Goal: Browse casually

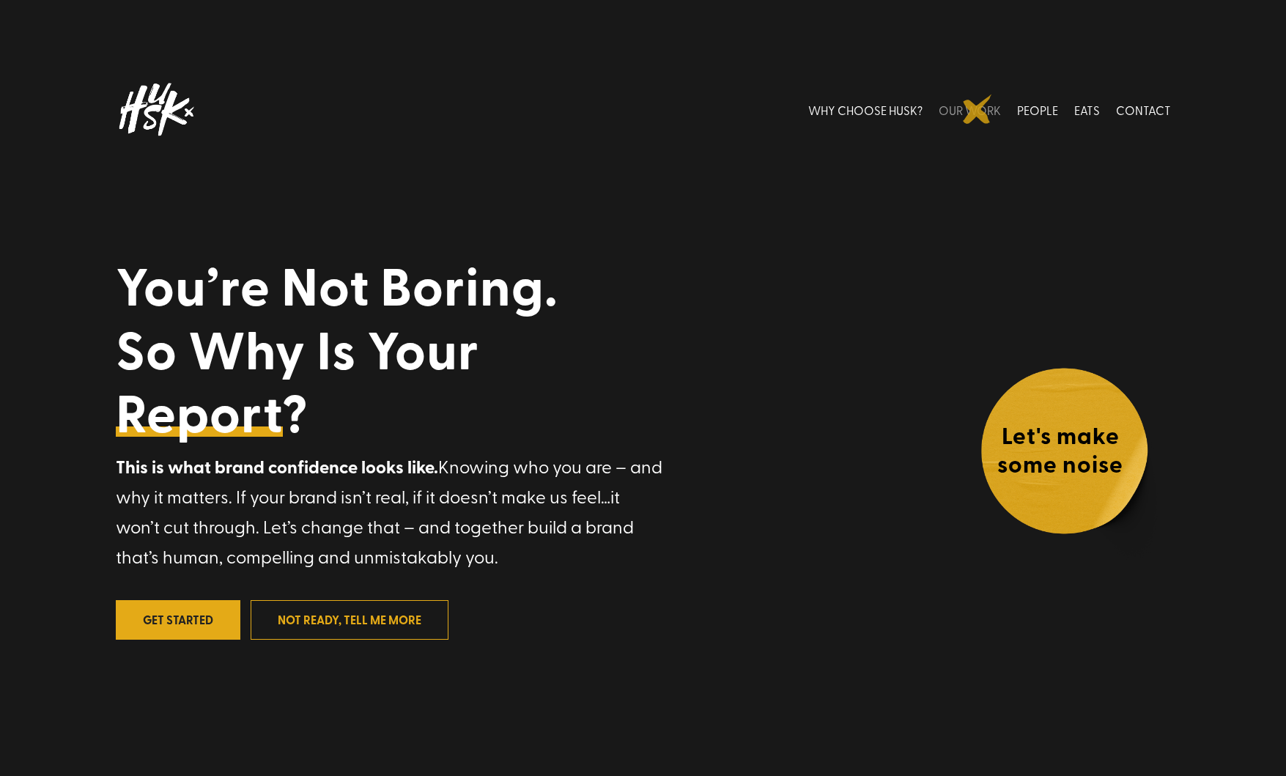
click at [978, 109] on link "OUR WORK" at bounding box center [970, 109] width 62 height 65
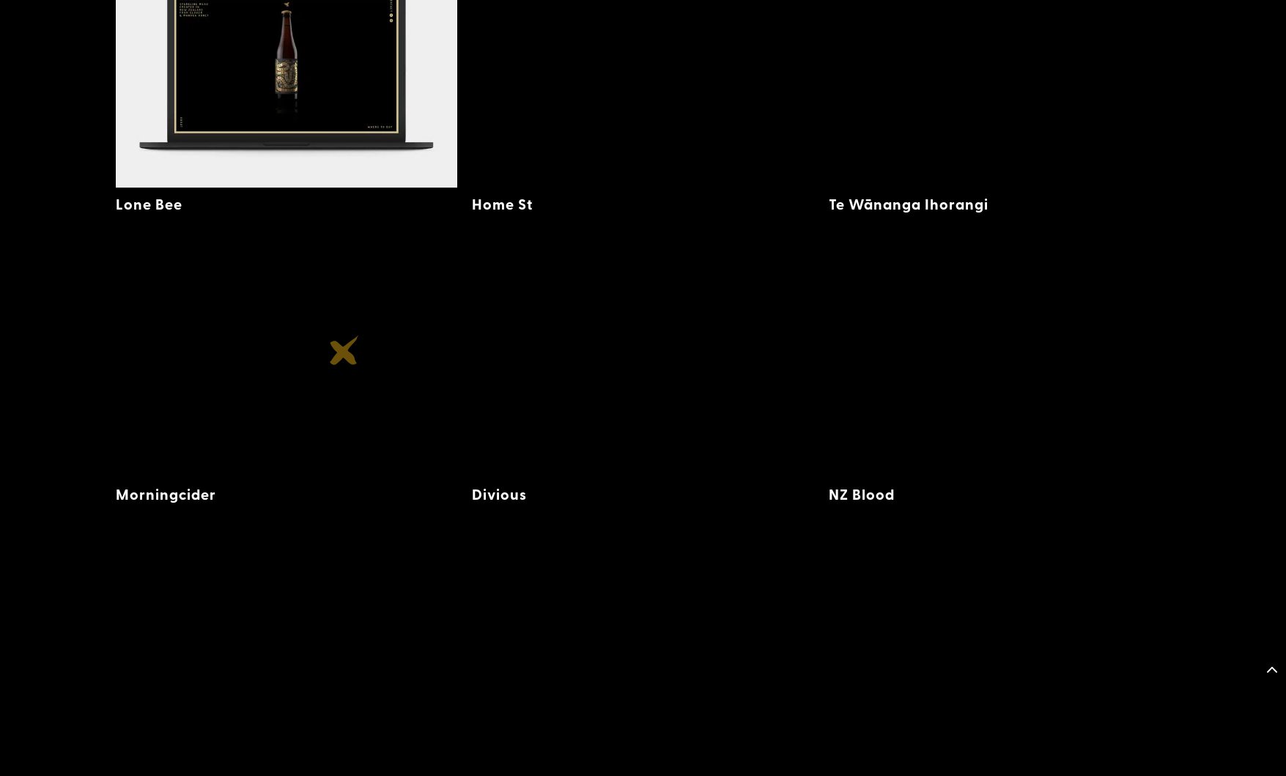
scroll to position [2052, 0]
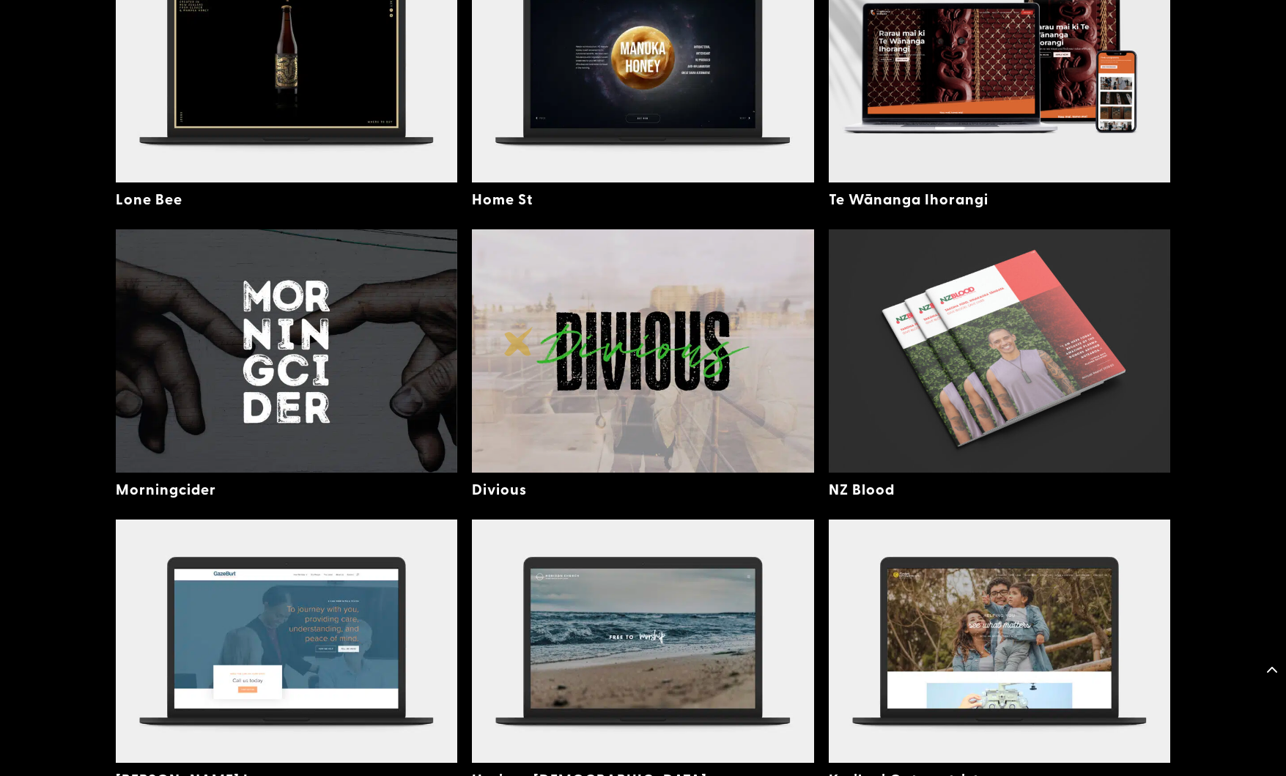
click at [519, 342] on img at bounding box center [643, 350] width 342 height 243
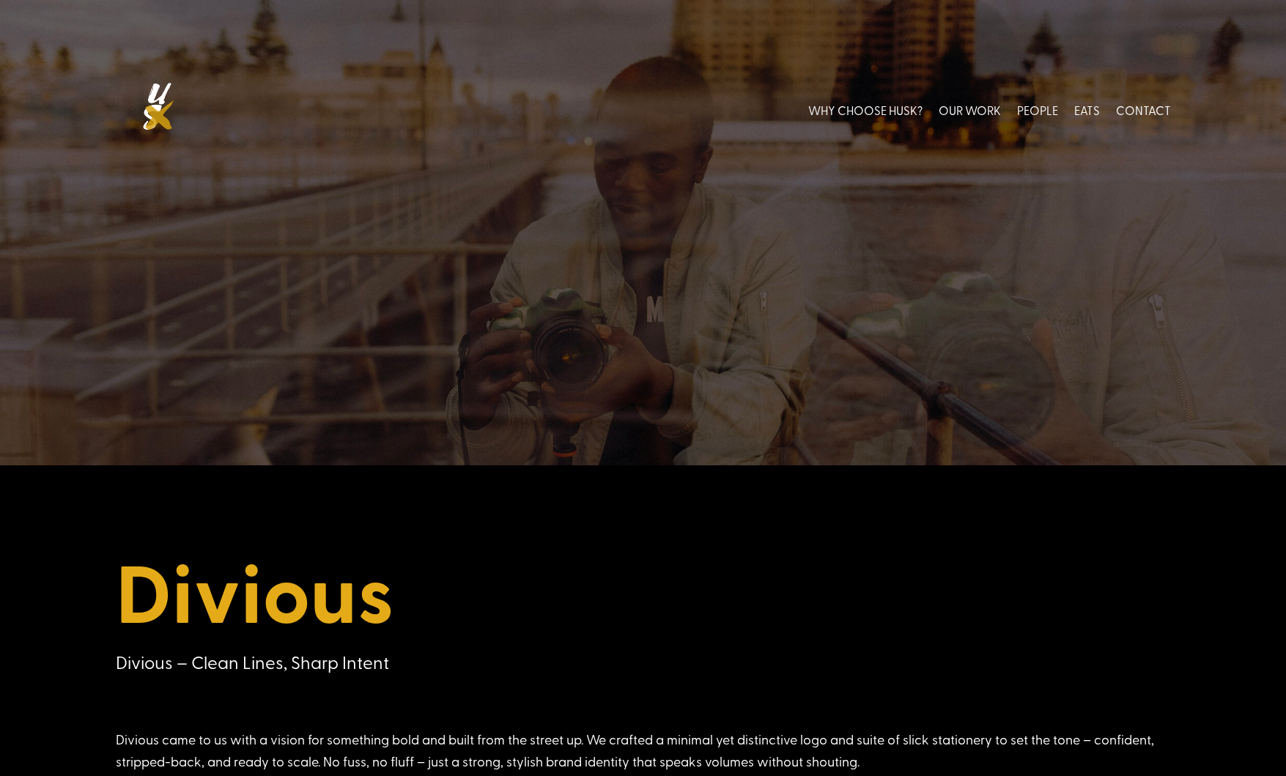
click at [160, 115] on img at bounding box center [156, 109] width 81 height 65
